Goal: Task Accomplishment & Management: Use online tool/utility

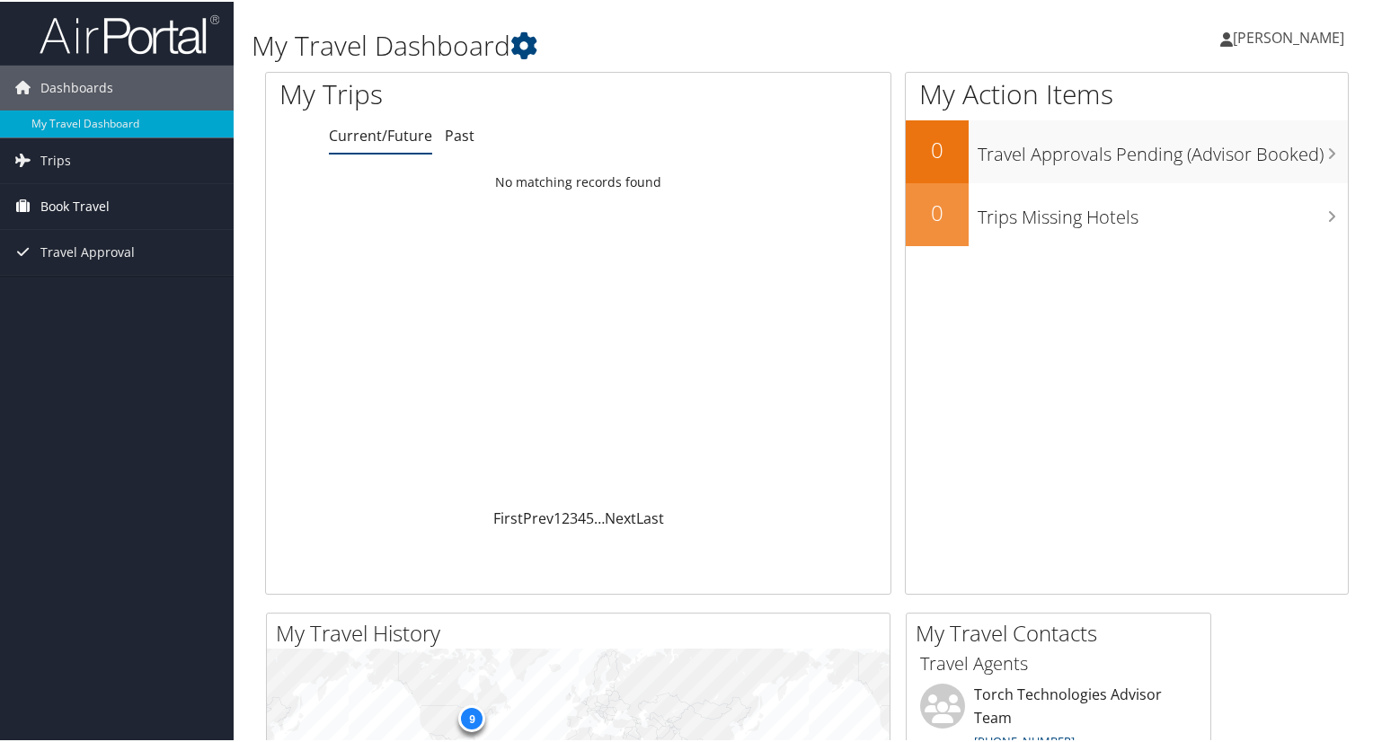
click at [108, 210] on span "Book Travel" at bounding box center [74, 204] width 69 height 45
click at [82, 202] on span "Book Travel" at bounding box center [74, 204] width 69 height 45
click at [66, 154] on span "Trips" at bounding box center [55, 159] width 31 height 45
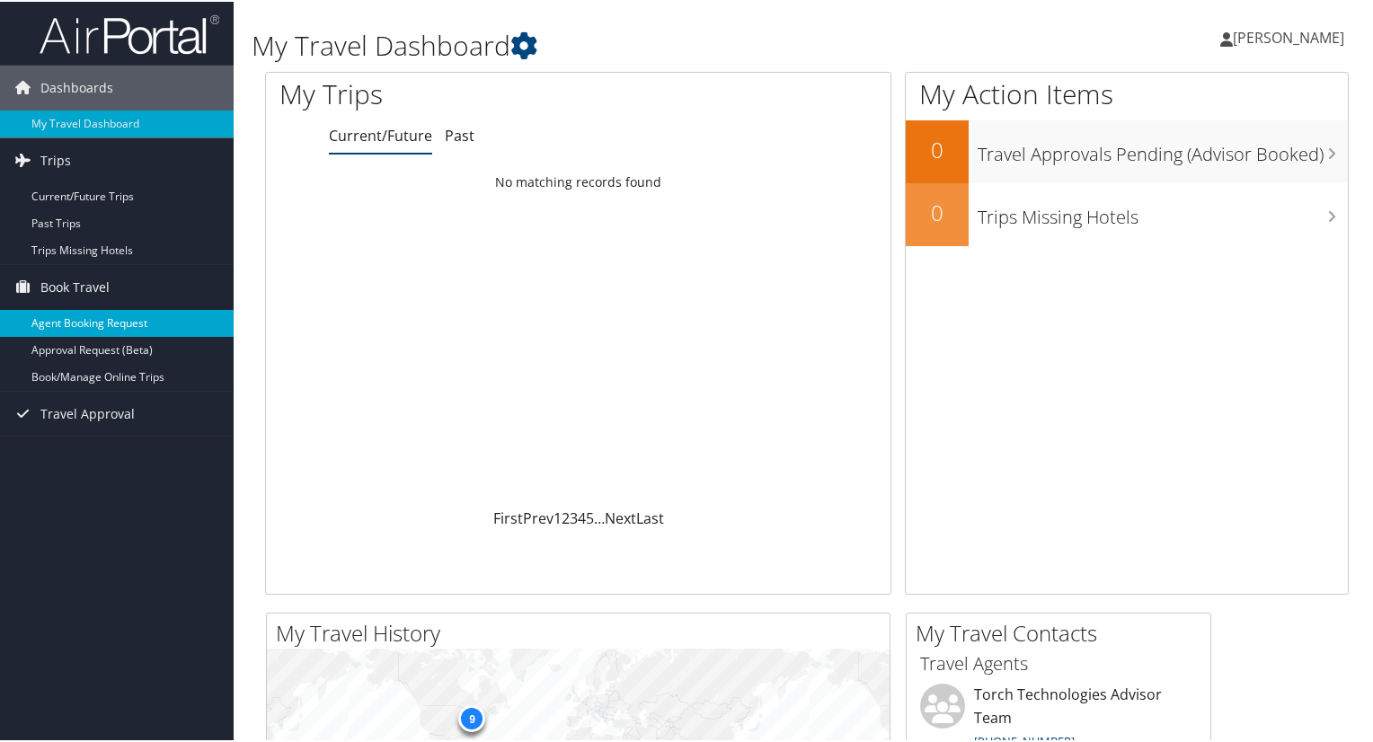
click at [177, 324] on link "Agent Booking Request" at bounding box center [117, 321] width 234 height 27
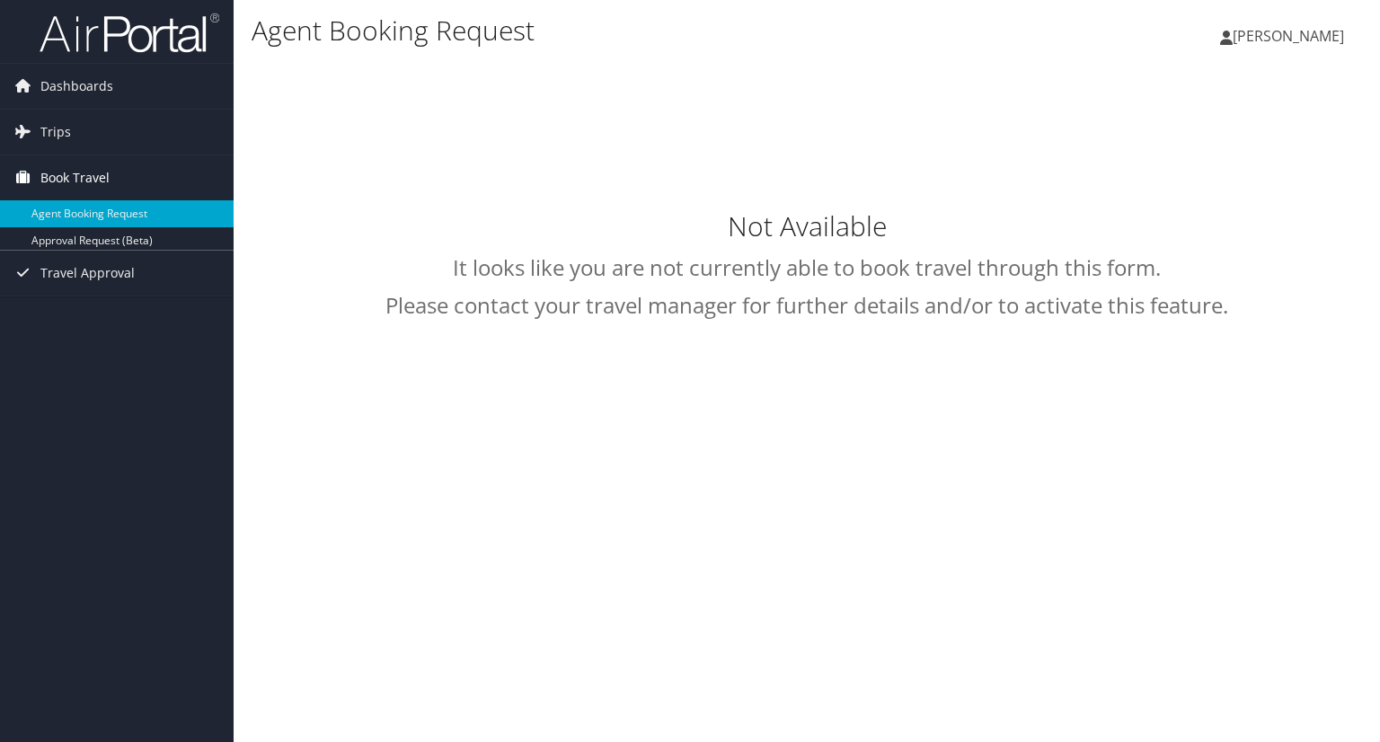
select select "trips@cbtravel.com"
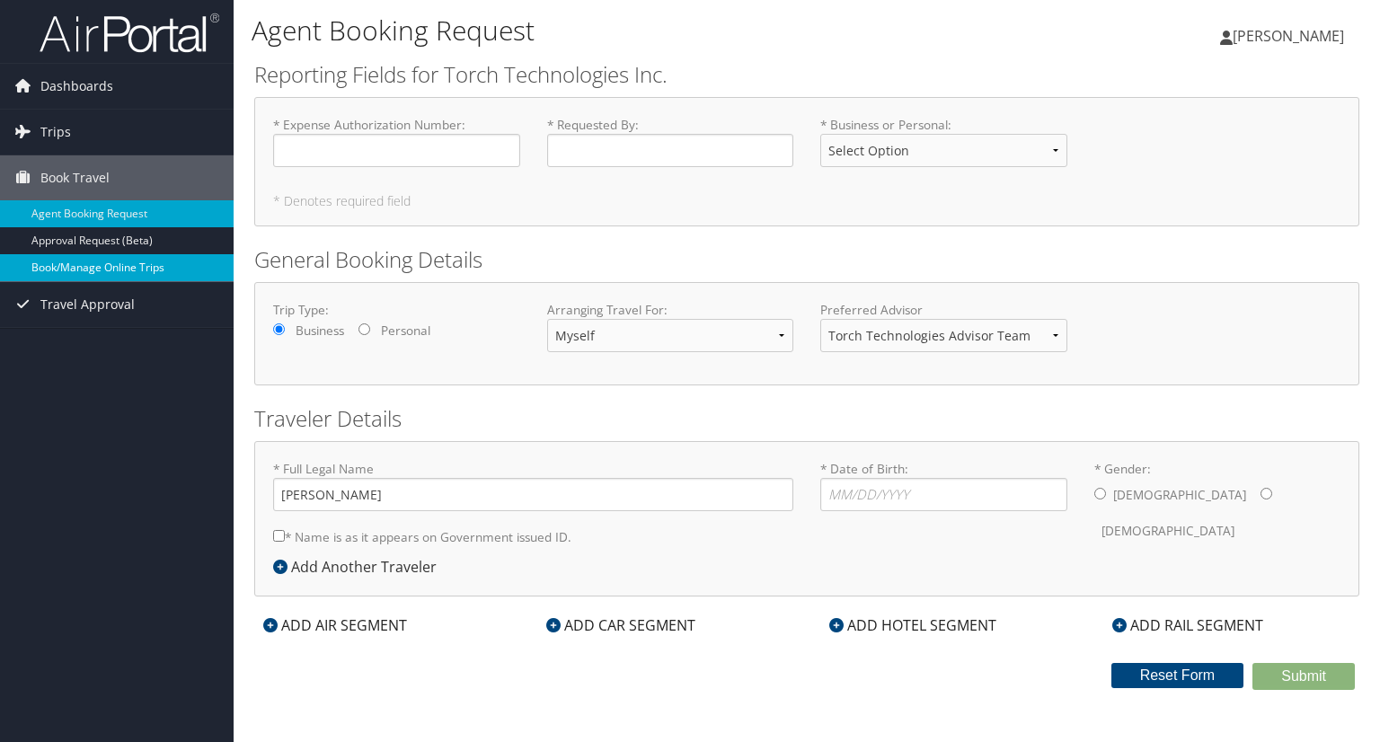
click at [114, 268] on link "Book/Manage Online Trips" at bounding box center [117, 267] width 234 height 27
